Goal: Task Accomplishment & Management: Manage account settings

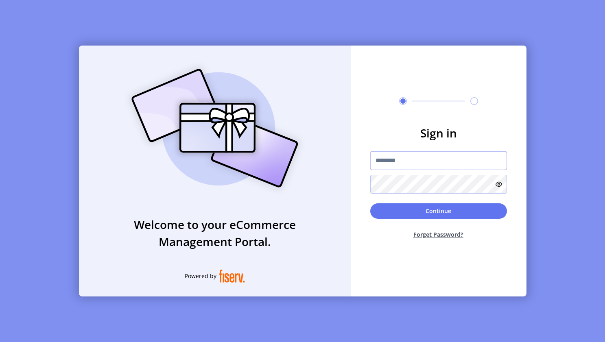
type input "**********"
click at [421, 208] on button "Continue" at bounding box center [438, 210] width 137 height 15
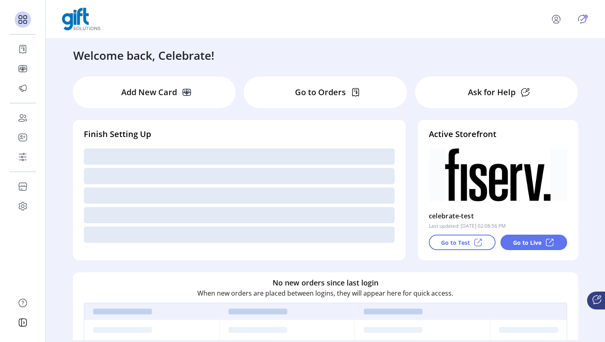
click at [459, 64] on div "Welcome back, Celebrate! Add New Card Go to Orders Ask for Help Finish Setting …" at bounding box center [326, 190] width 560 height 302
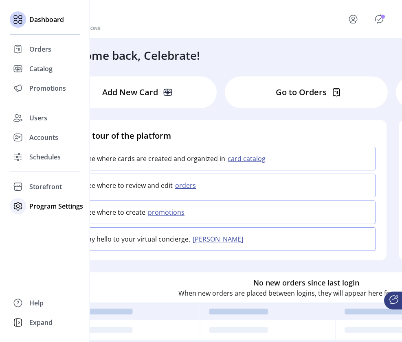
click at [30, 209] on span "Program Settings" at bounding box center [56, 206] width 54 height 10
click at [42, 223] on span "Templates" at bounding box center [45, 223] width 32 height 10
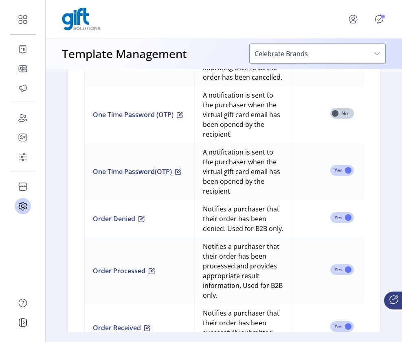
scroll to position [917, 0]
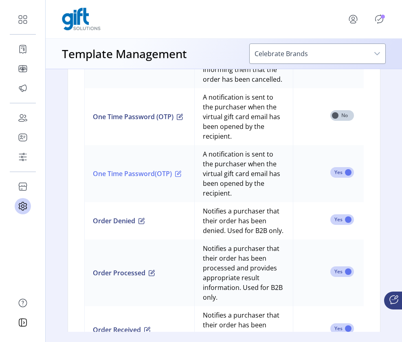
drag, startPoint x: 179, startPoint y: 173, endPoint x: 99, endPoint y: 168, distance: 80.3
click at [99, 169] on button "One Time Password(OTP)" at bounding box center [137, 174] width 89 height 10
drag, startPoint x: 89, startPoint y: 167, endPoint x: 168, endPoint y: 168, distance: 79.8
click at [168, 168] on td "One Time Password(OTP)" at bounding box center [139, 173] width 110 height 57
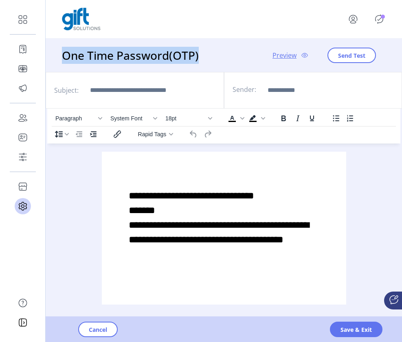
drag, startPoint x: 209, startPoint y: 64, endPoint x: 61, endPoint y: 60, distance: 147.8
click at [61, 60] on div "One Time Password(OTP) Preview Send Test" at bounding box center [224, 55] width 356 height 33
copy h3 "One Time Password(OTP)"
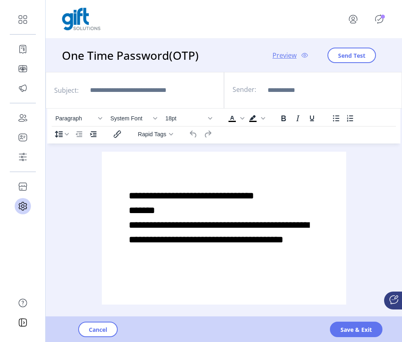
click at [401, 93] on div "Sender:" at bounding box center [313, 90] width 178 height 37
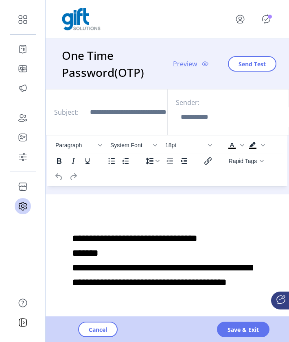
click at [271, 19] on p-badge "Publisher Panel" at bounding box center [270, 17] width 4 height 4
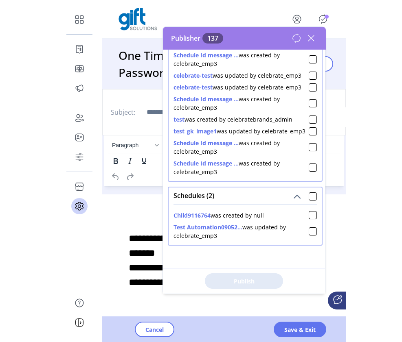
scroll to position [2317, 0]
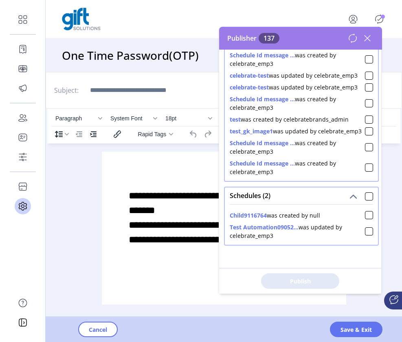
click at [369, 41] on icon at bounding box center [367, 38] width 6 height 6
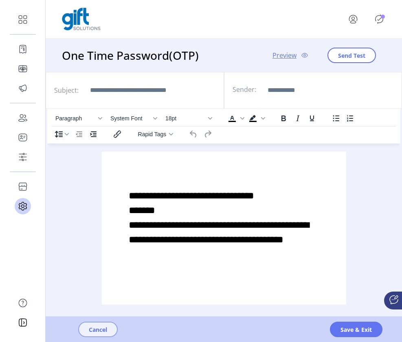
click at [92, 332] on span "Cancel" at bounding box center [98, 330] width 18 height 9
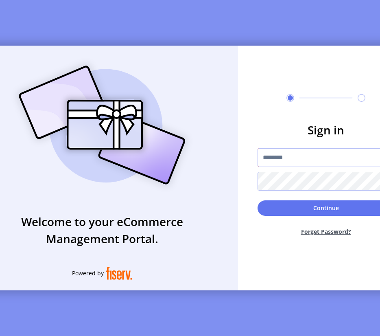
type input "**********"
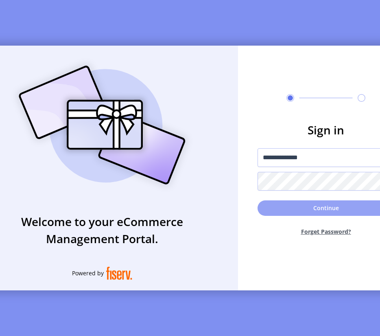
click at [293, 214] on button "Continue" at bounding box center [326, 207] width 137 height 15
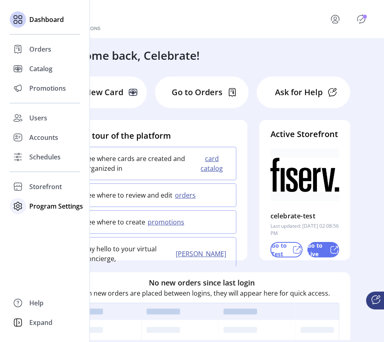
click at [54, 207] on span "Program Settings" at bounding box center [56, 206] width 54 height 10
click at [47, 223] on span "Templates" at bounding box center [45, 223] width 32 height 10
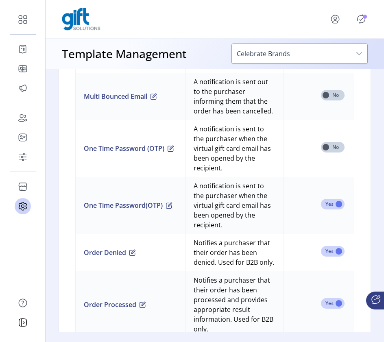
scroll to position [904, 0]
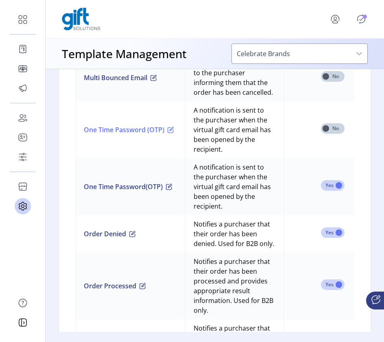
click at [174, 133] on span "button" at bounding box center [171, 130] width 7 height 7
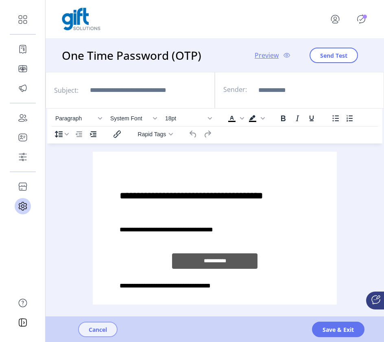
click at [106, 333] on span "Cancel" at bounding box center [98, 330] width 18 height 9
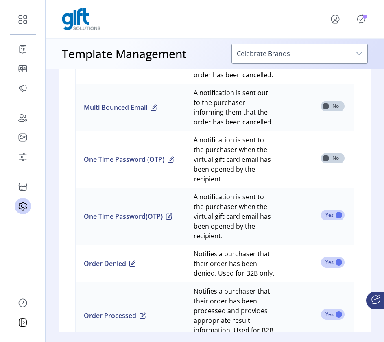
scroll to position [876, 0]
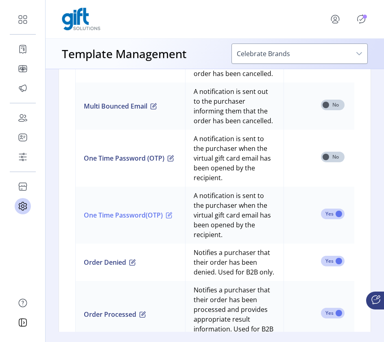
click at [173, 212] on span "button" at bounding box center [169, 215] width 7 height 7
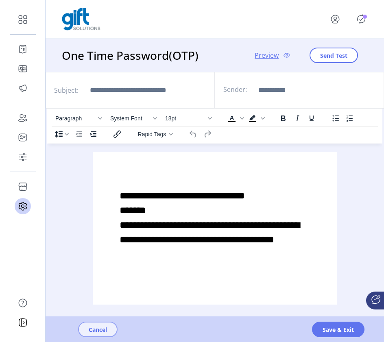
click at [96, 327] on span "Cancel" at bounding box center [98, 330] width 18 height 9
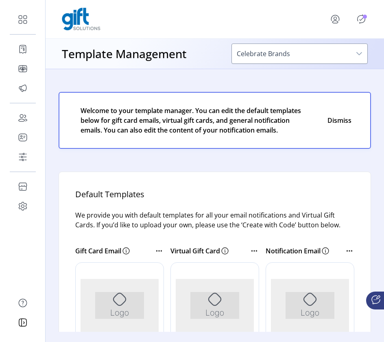
click at [339, 18] on icon "menu" at bounding box center [335, 19] width 13 height 13
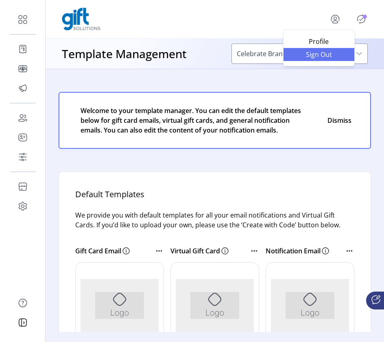
click at [324, 57] on span "Sign Out" at bounding box center [319, 54] width 61 height 7
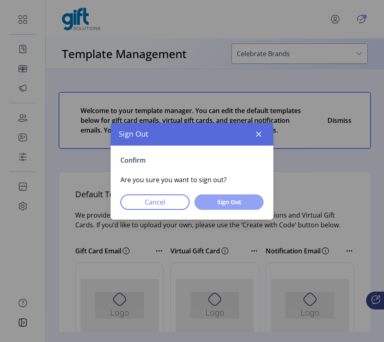
click at [253, 200] on button "Sign Out" at bounding box center [229, 202] width 69 height 15
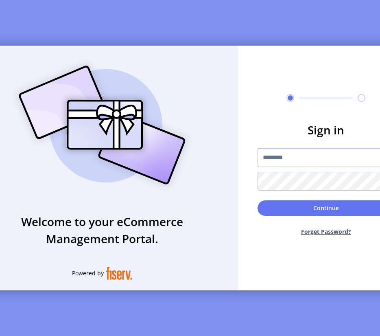
click at [318, 158] on input "text" at bounding box center [326, 157] width 137 height 19
type input "**********"
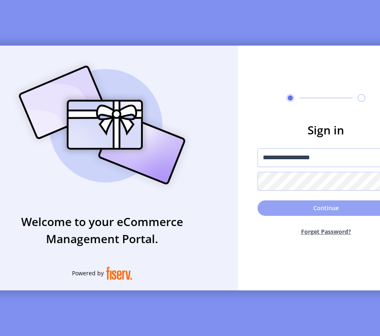
click at [301, 210] on button "Continue" at bounding box center [326, 207] width 137 height 15
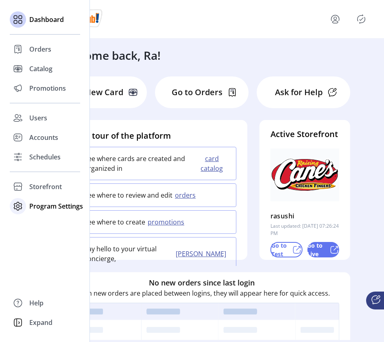
click at [39, 206] on span "Program Settings" at bounding box center [56, 206] width 54 height 10
click at [39, 223] on span "Templates" at bounding box center [45, 223] width 32 height 10
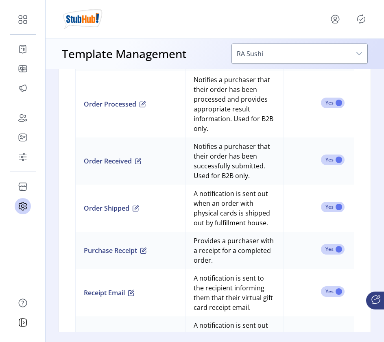
scroll to position [1033, 0]
